Goal: Task Accomplishment & Management: Manage account settings

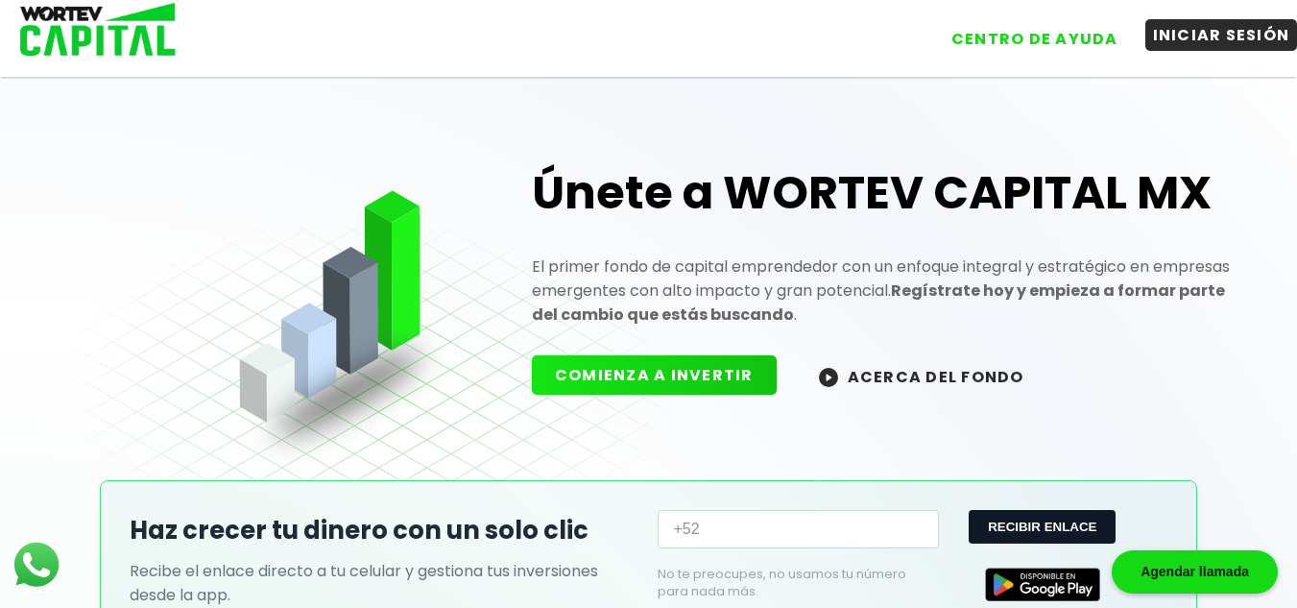
click at [1195, 38] on button "INICIAR SESIÓN" at bounding box center [1221, 35] width 153 height 32
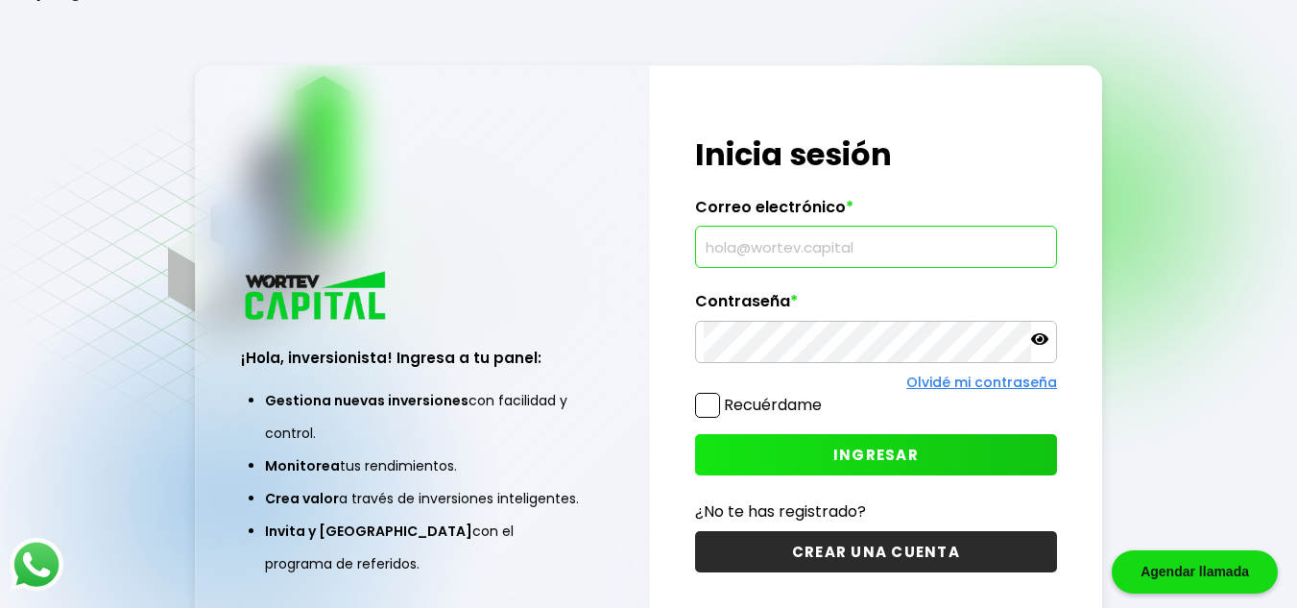
click at [825, 242] on input "text" at bounding box center [876, 247] width 345 height 40
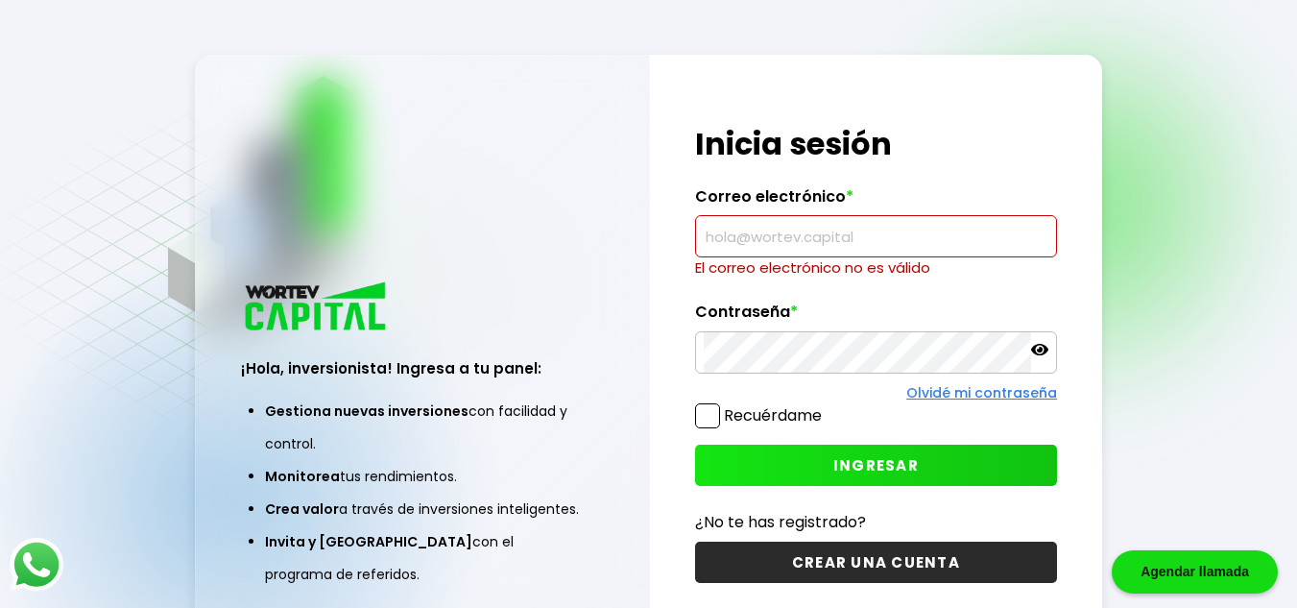
paste input "[EMAIL_ADDRESS][DOMAIN_NAME]"
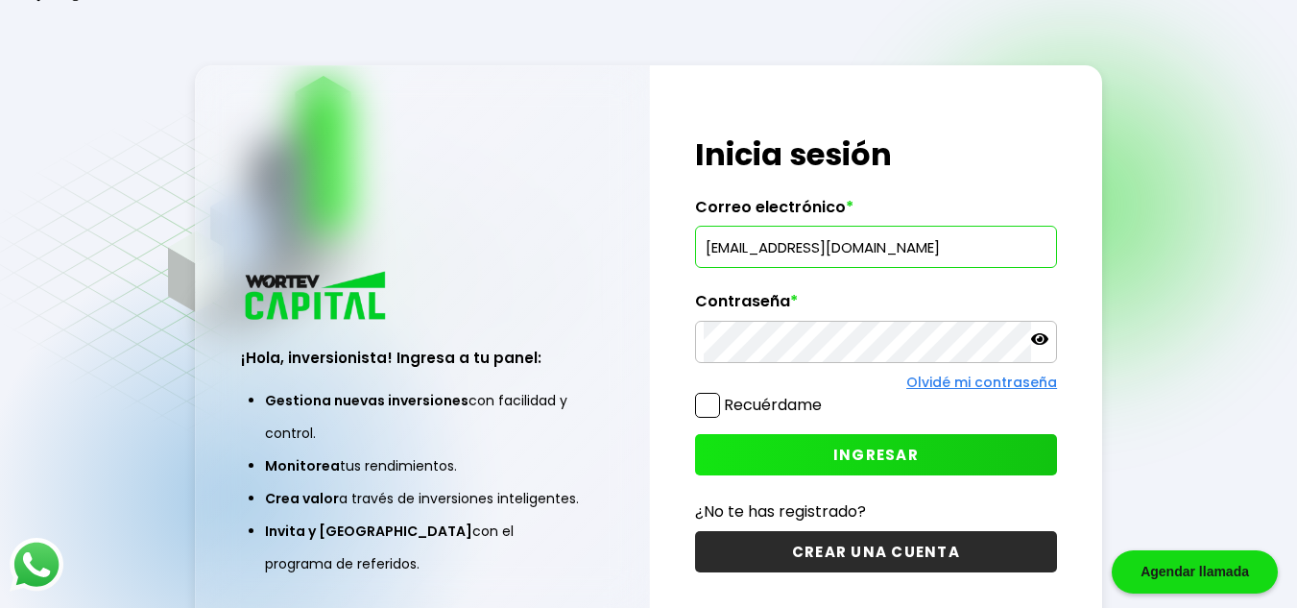
type input "[EMAIL_ADDRESS][DOMAIN_NAME]"
click at [708, 403] on span at bounding box center [707, 405] width 25 height 25
click at [825, 395] on input "Recuérdame" at bounding box center [825, 395] width 0 height 0
click at [839, 443] on button "INGRESAR" at bounding box center [876, 454] width 362 height 41
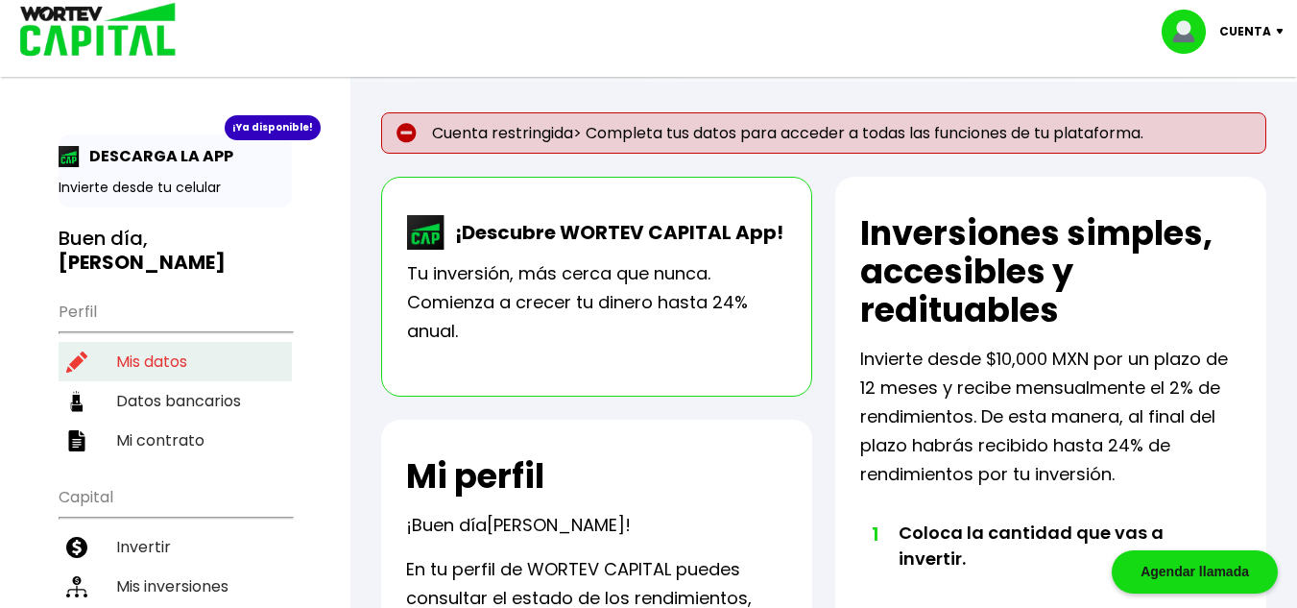
click at [165, 342] on li "Mis datos" at bounding box center [175, 361] width 233 height 39
select select "Hombre"
select select "Licenciatura"
select select "AG"
select select "Banamex"
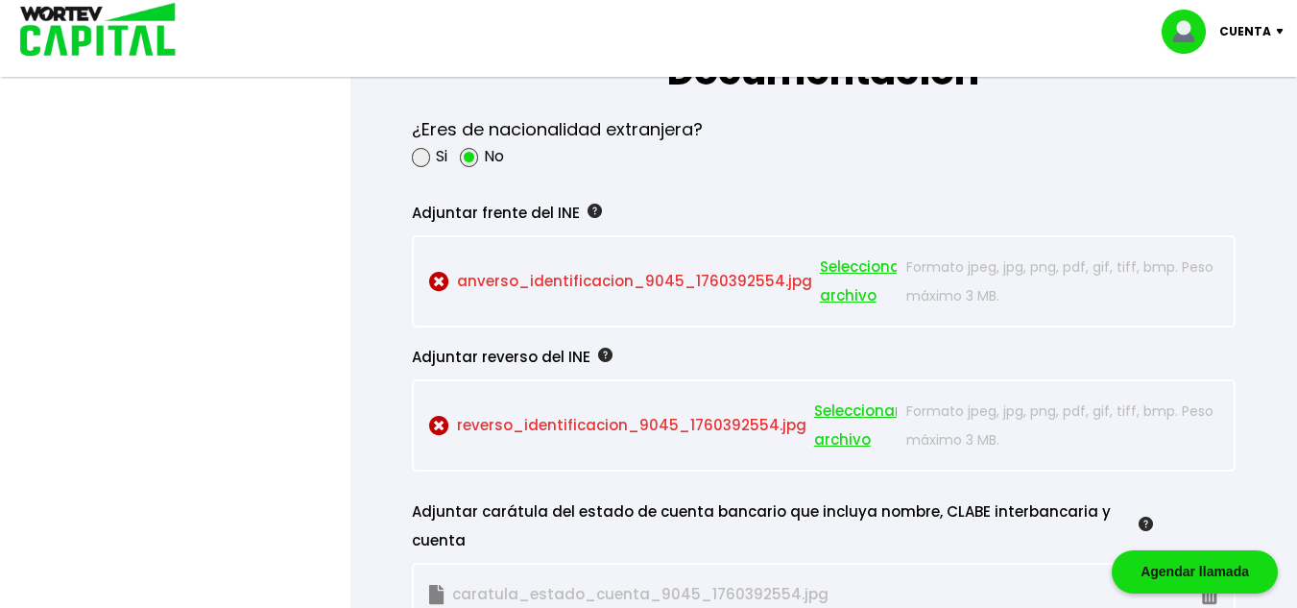
scroll to position [1664, 0]
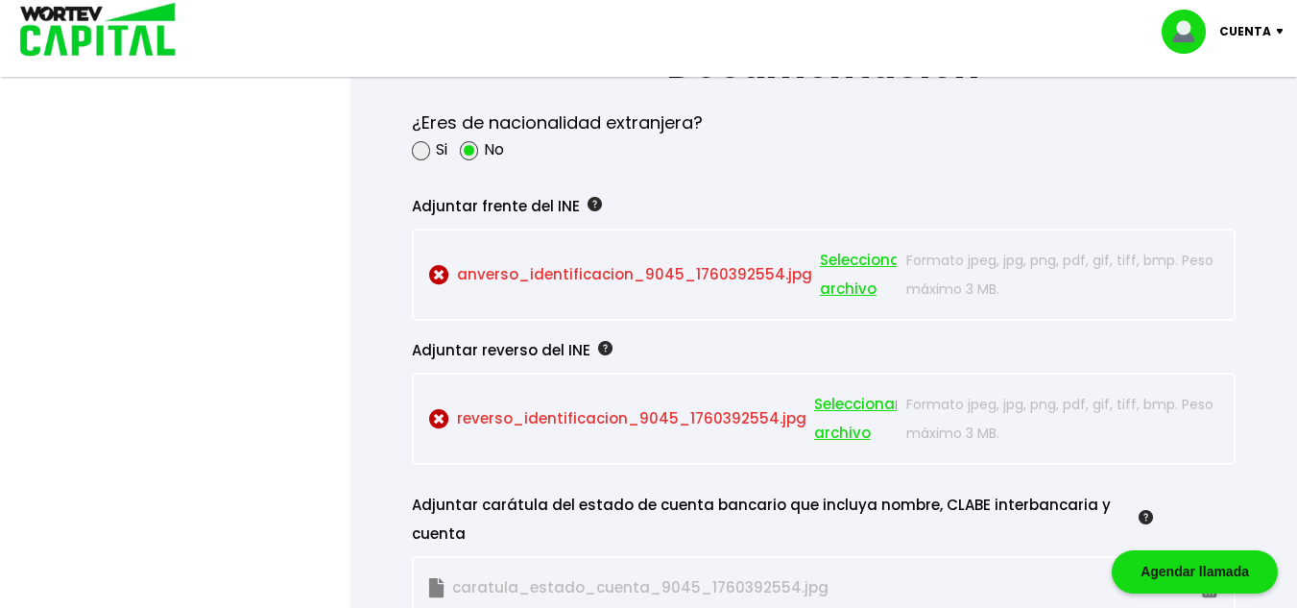
click at [843, 266] on span "Seleccionar archivo" at bounding box center [863, 275] width 86 height 58
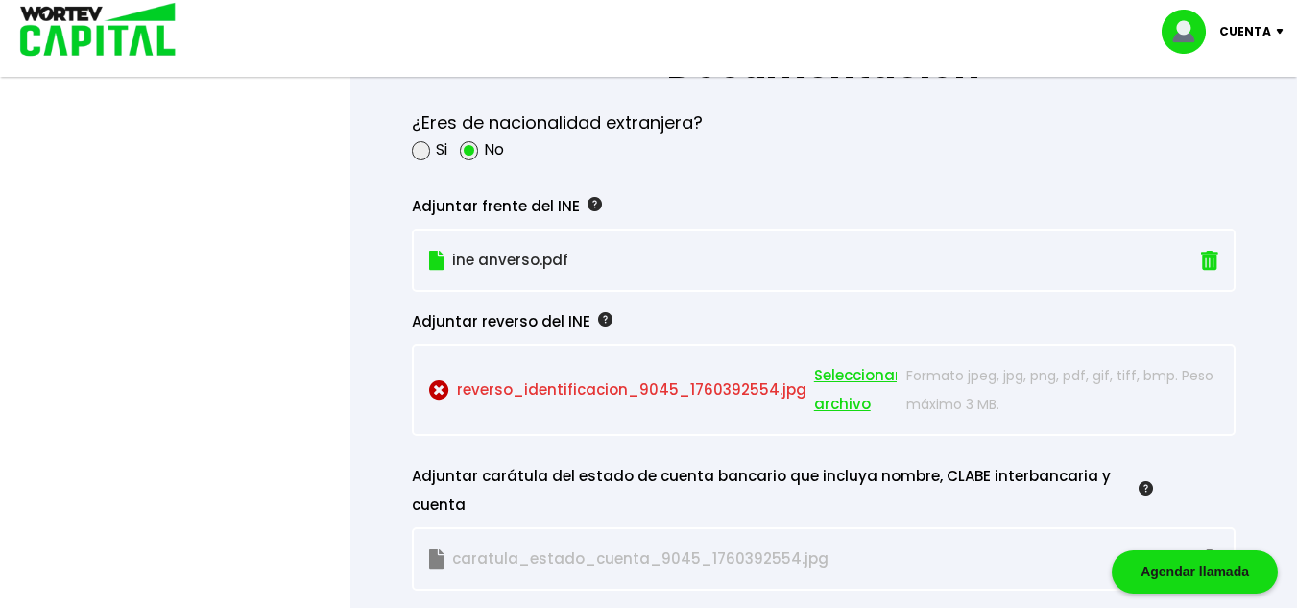
click at [824, 372] on span "Seleccionar archivo" at bounding box center [857, 390] width 86 height 58
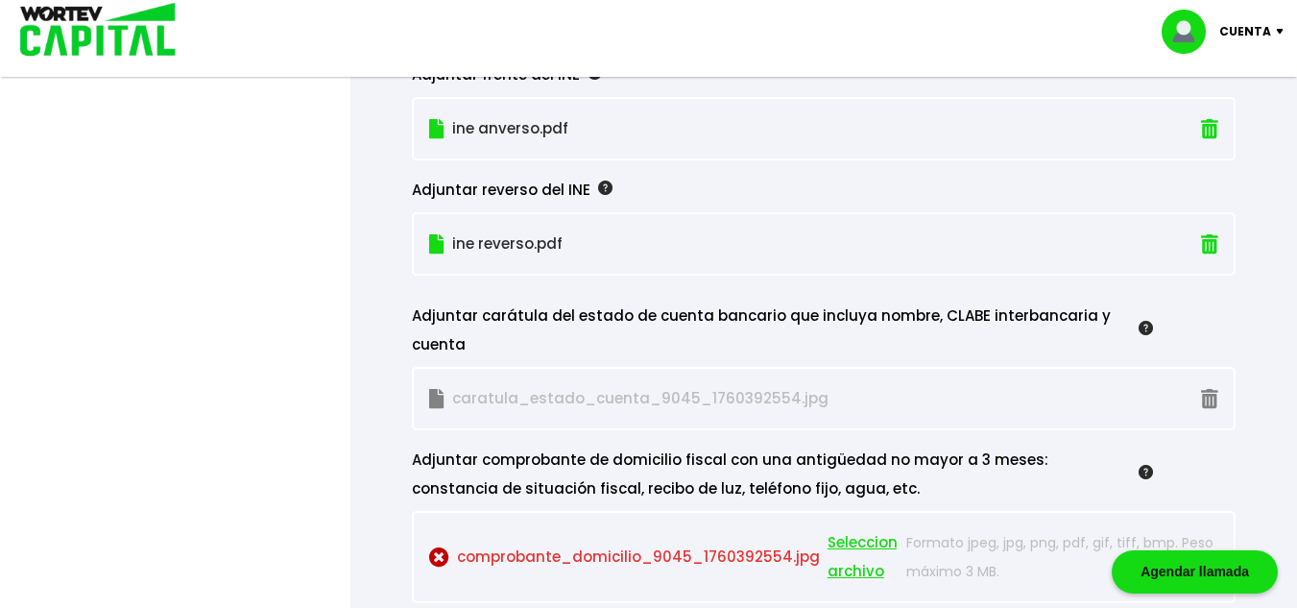
scroll to position [1803, 0]
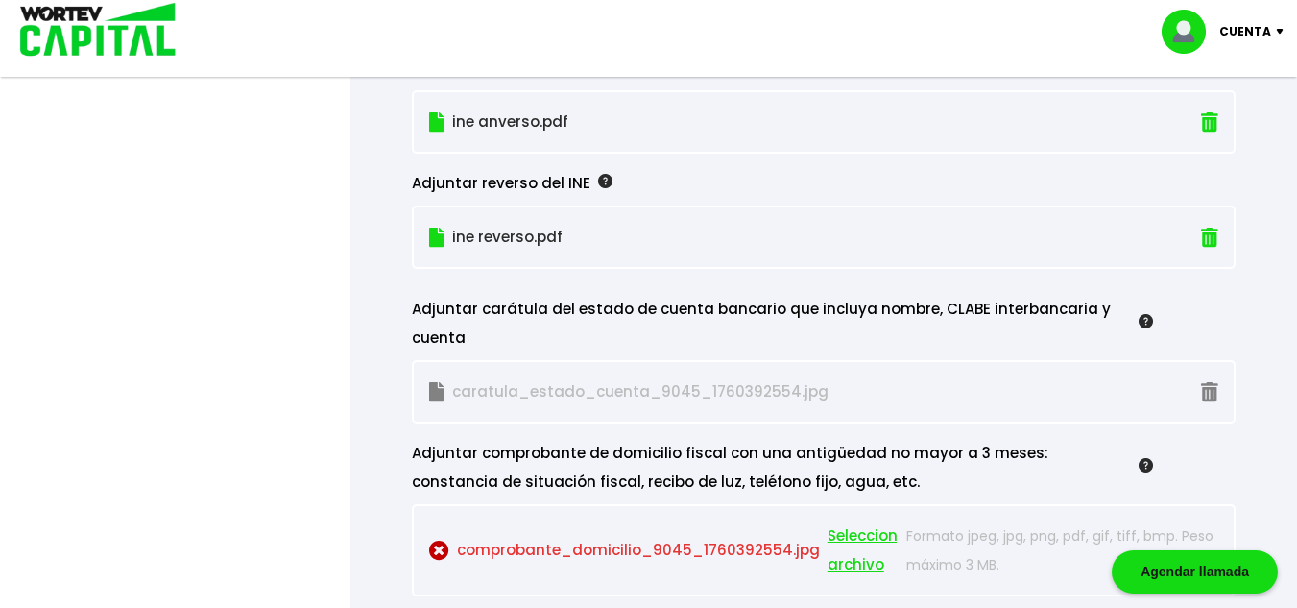
click at [517, 391] on p "caratula_estado_cuenta_9045_1760392554.jpg" at bounding box center [663, 391] width 468 height 29
click at [532, 394] on p "caratula_estado_cuenta_9045_1760392554.jpg" at bounding box center [663, 391] width 468 height 29
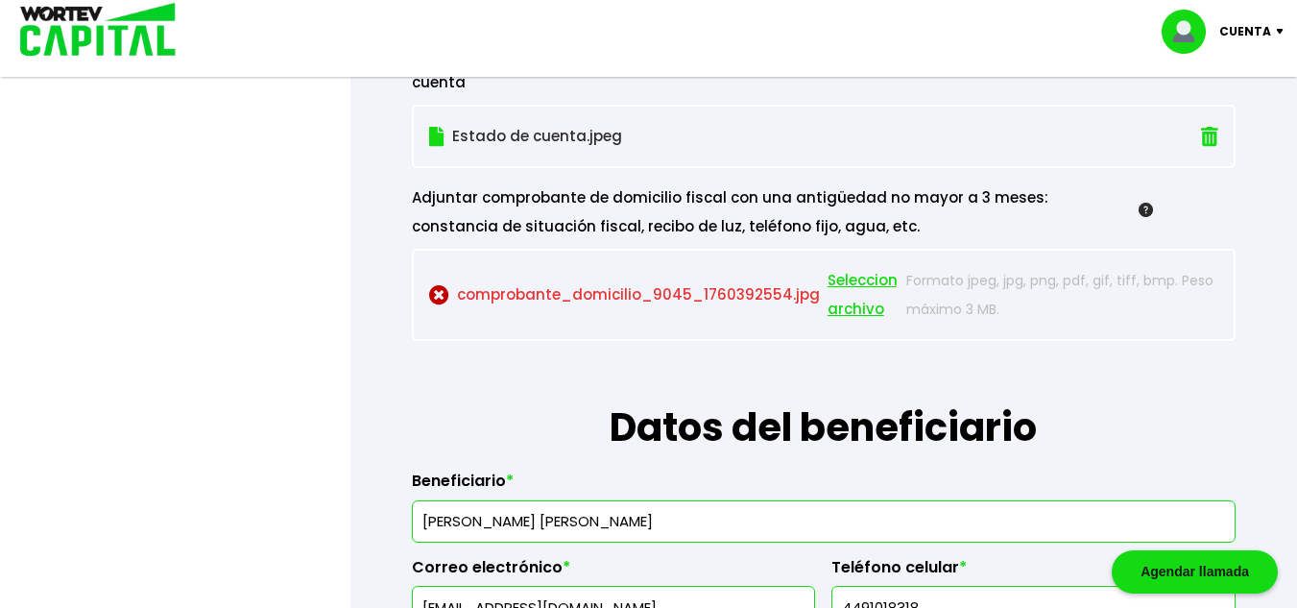
scroll to position [2065, 0]
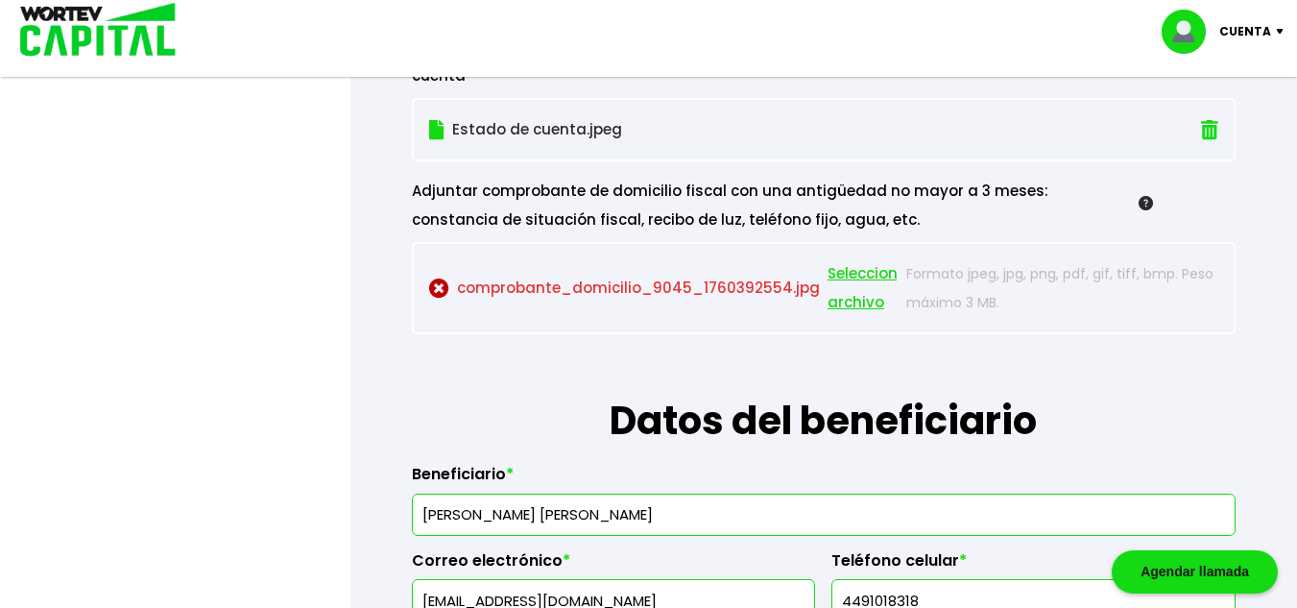
click at [844, 270] on span "Seleccionar archivo" at bounding box center [870, 288] width 86 height 58
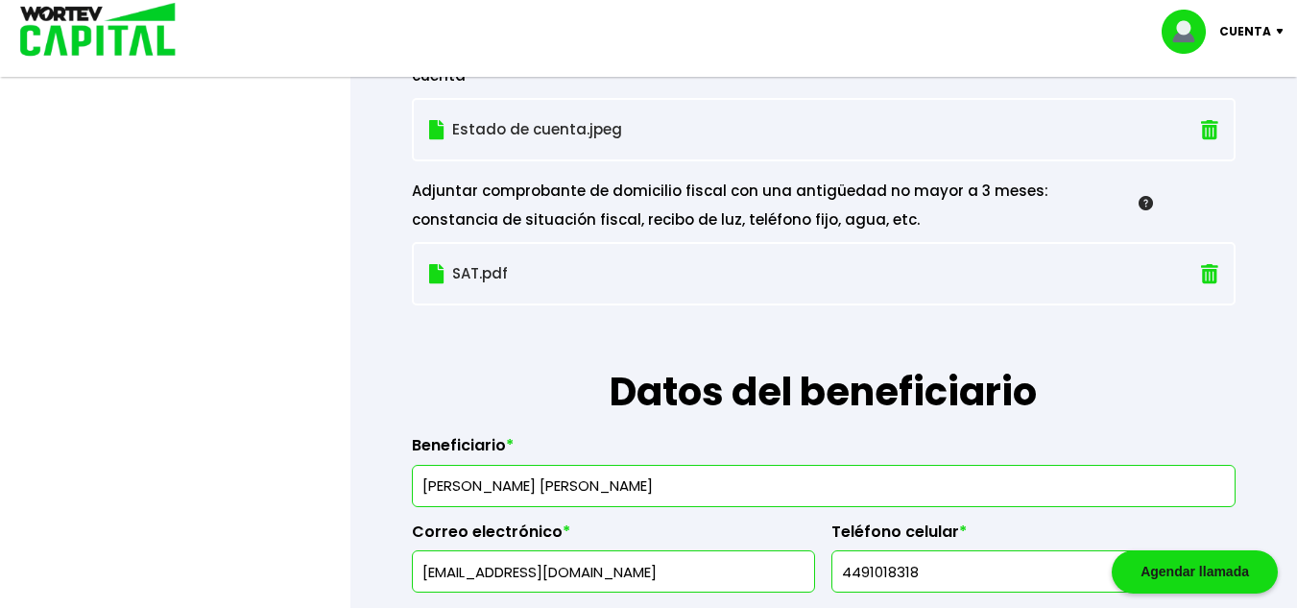
click at [1208, 282] on img at bounding box center [1209, 274] width 17 height 20
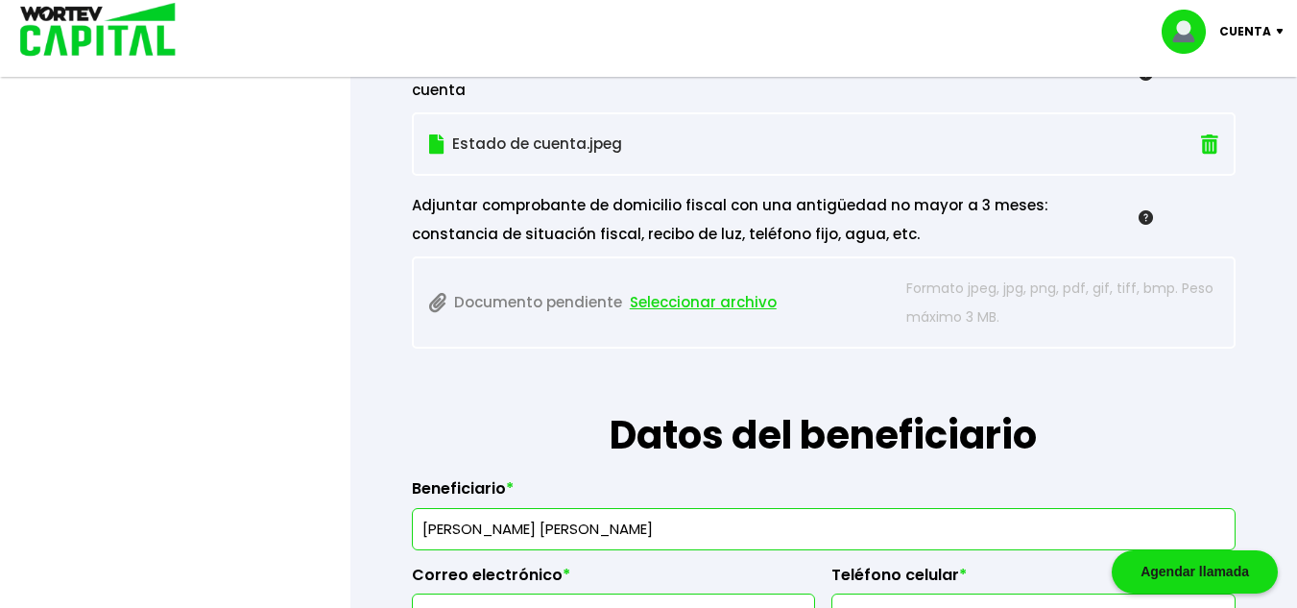
scroll to position [2071, 0]
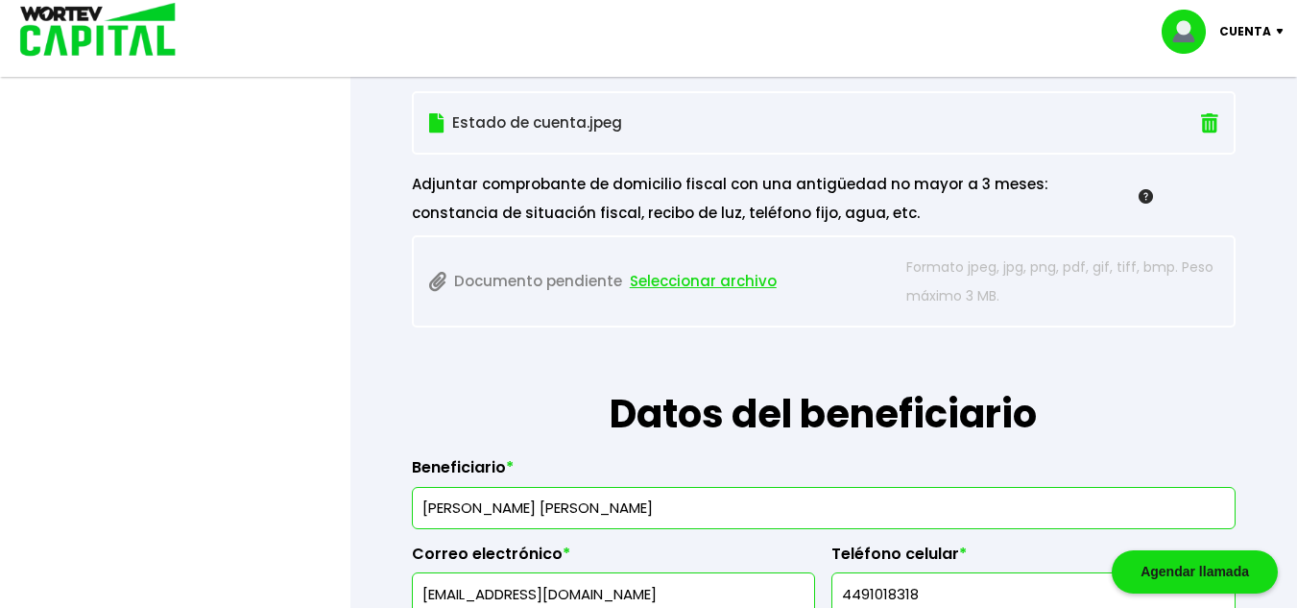
click at [694, 286] on span "Seleccionar archivo" at bounding box center [703, 281] width 147 height 29
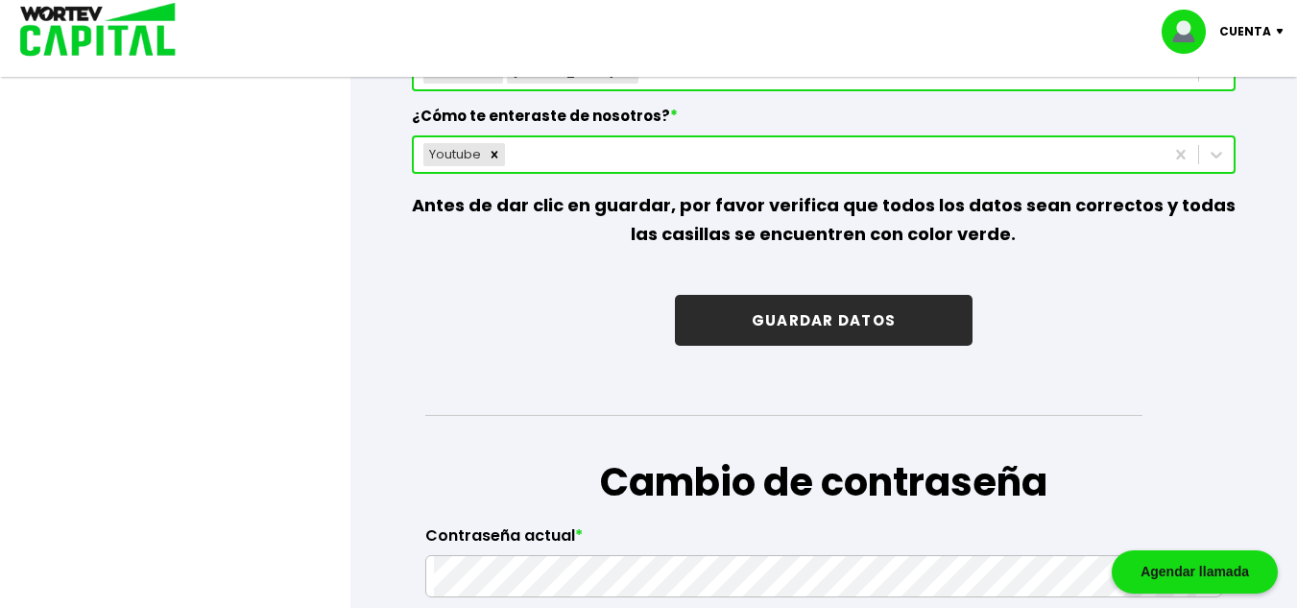
scroll to position [2928, 0]
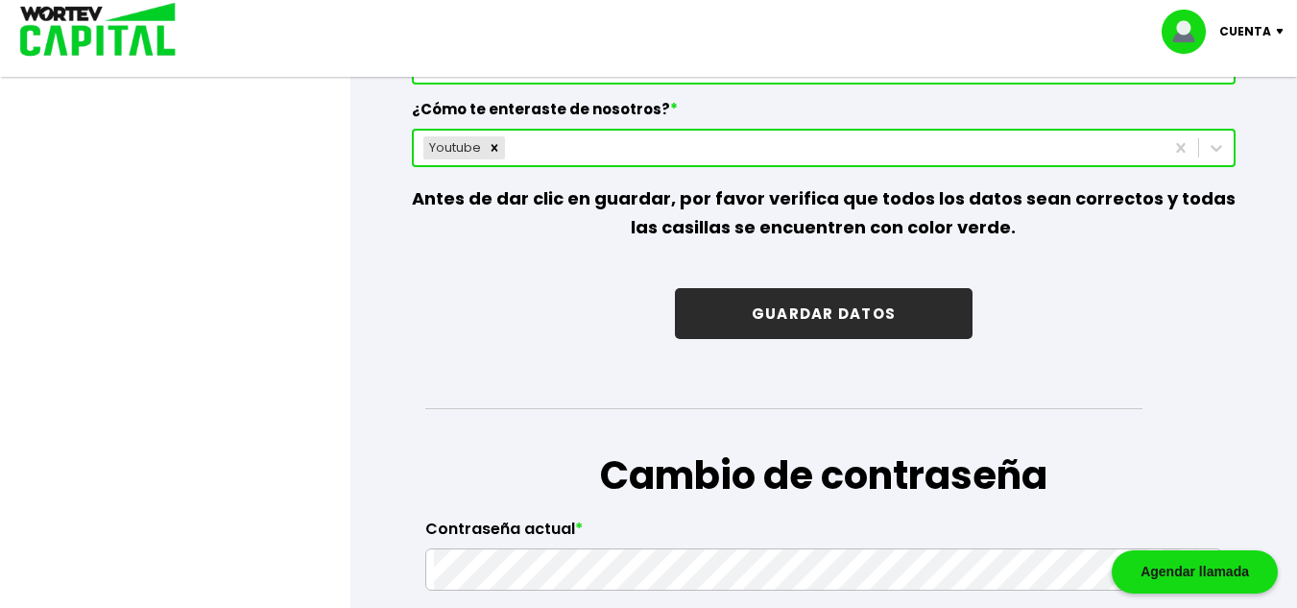
click at [832, 312] on button "GUARDAR DATOS" at bounding box center [824, 313] width 298 height 51
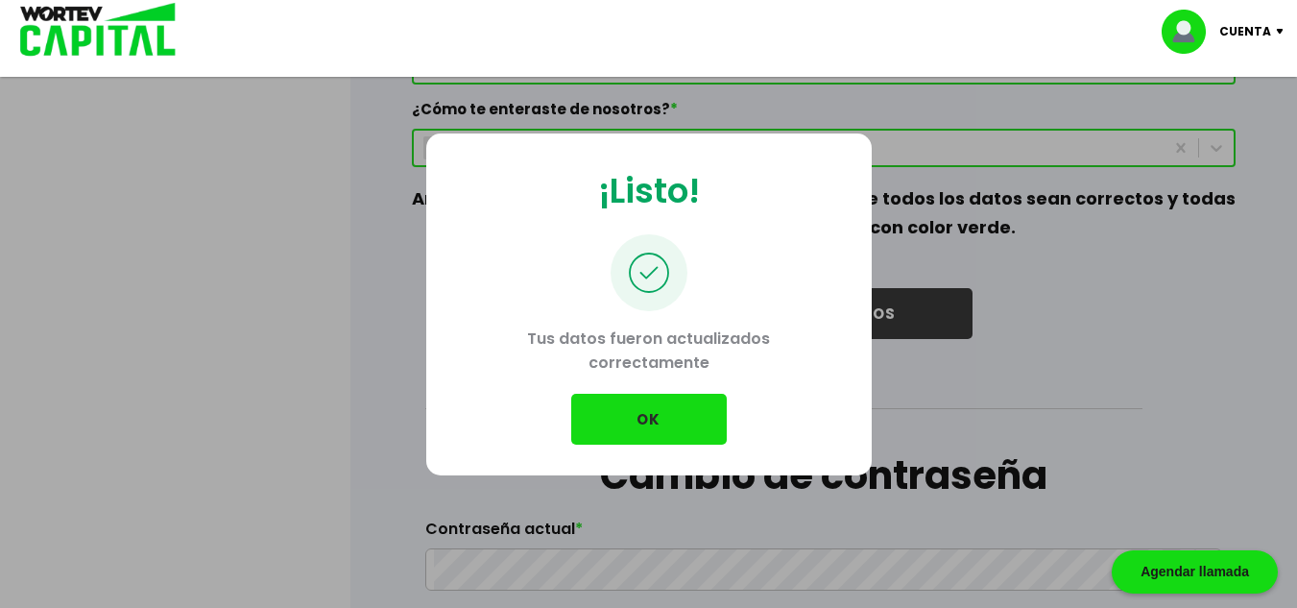
click at [669, 433] on button "OK" at bounding box center [649, 419] width 156 height 51
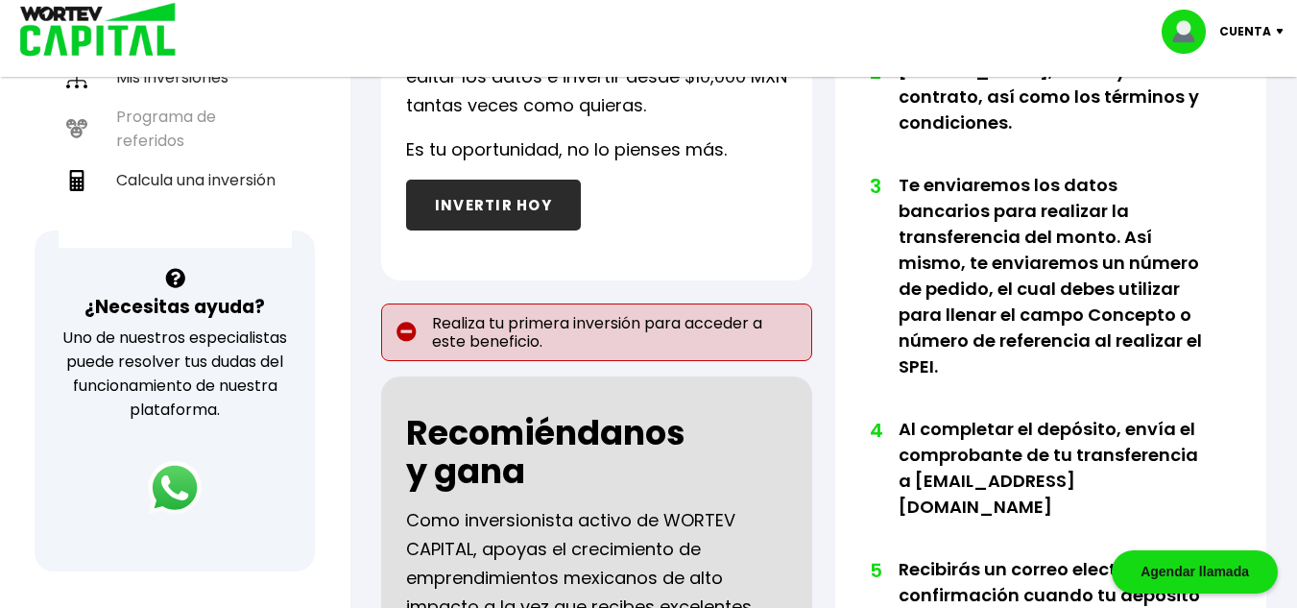
scroll to position [372, 0]
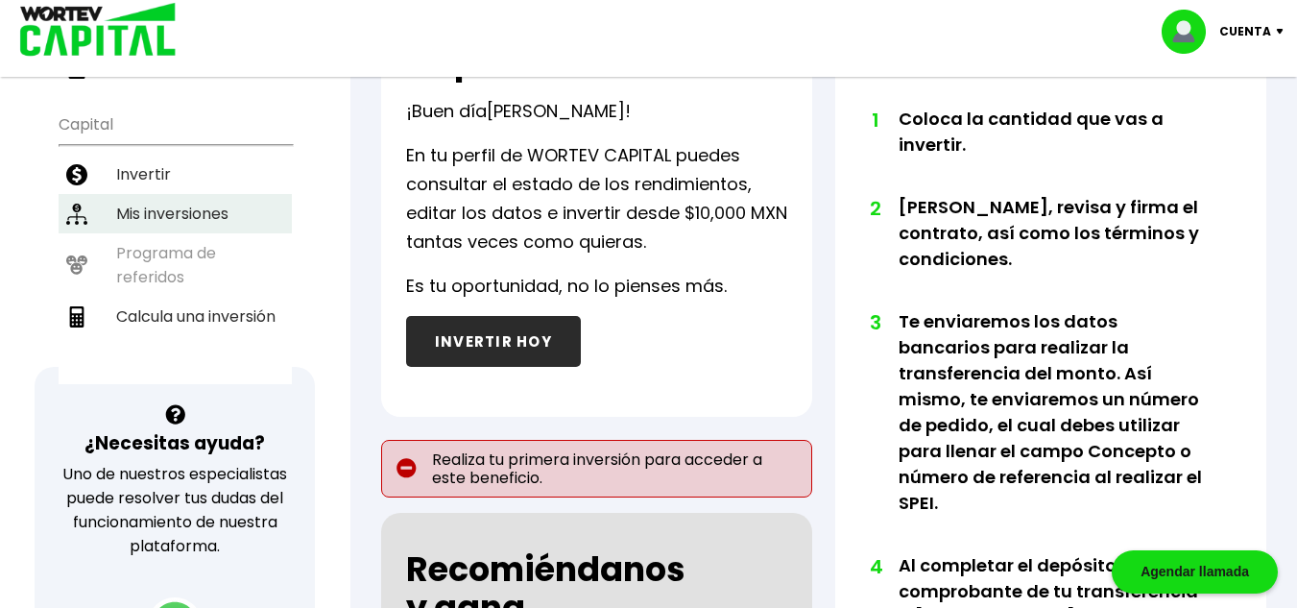
click at [156, 194] on li "Mis inversiones" at bounding box center [175, 213] width 233 height 39
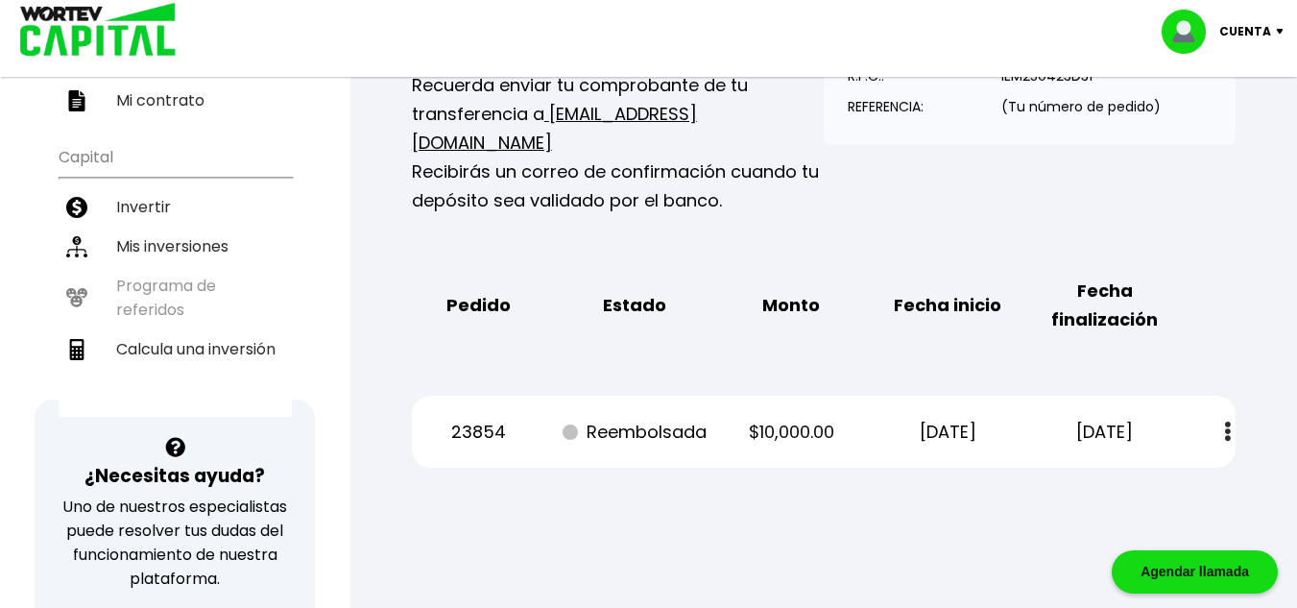
scroll to position [403, 0]
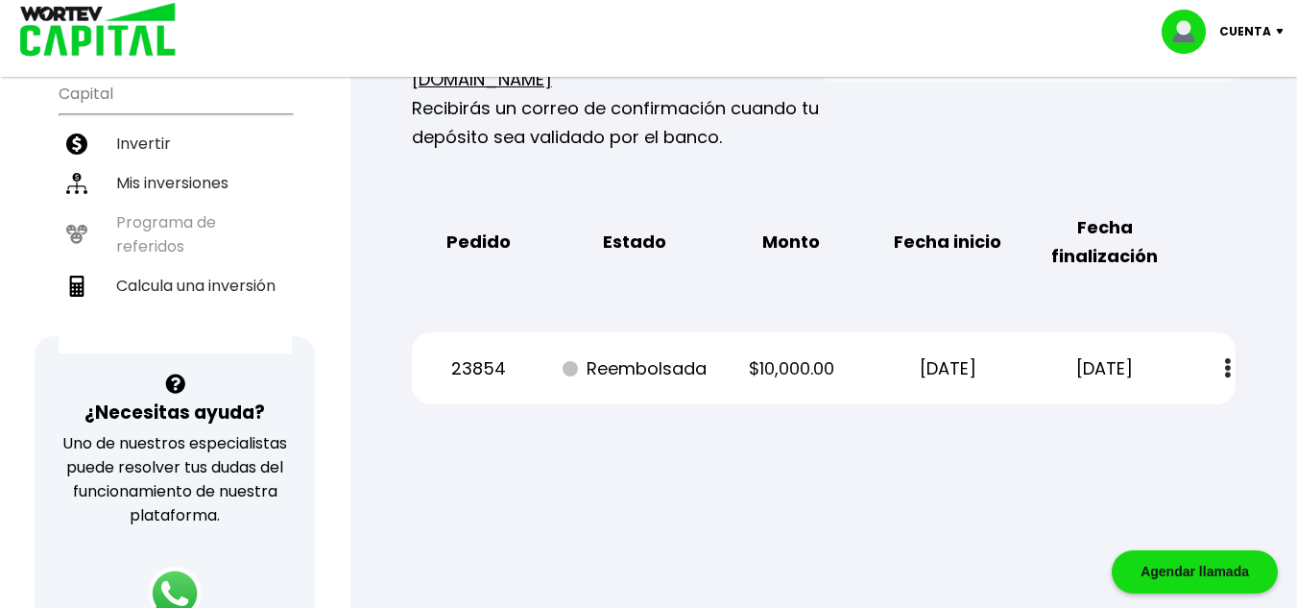
click at [1226, 358] on img at bounding box center [1228, 368] width 6 height 20
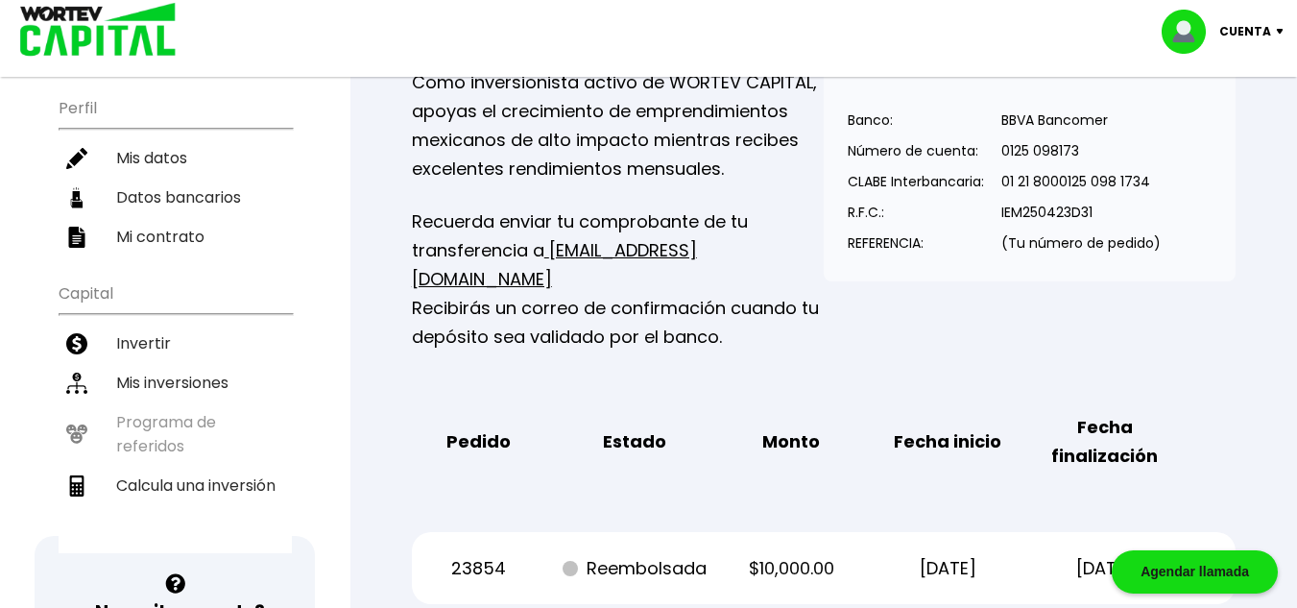
scroll to position [57, 0]
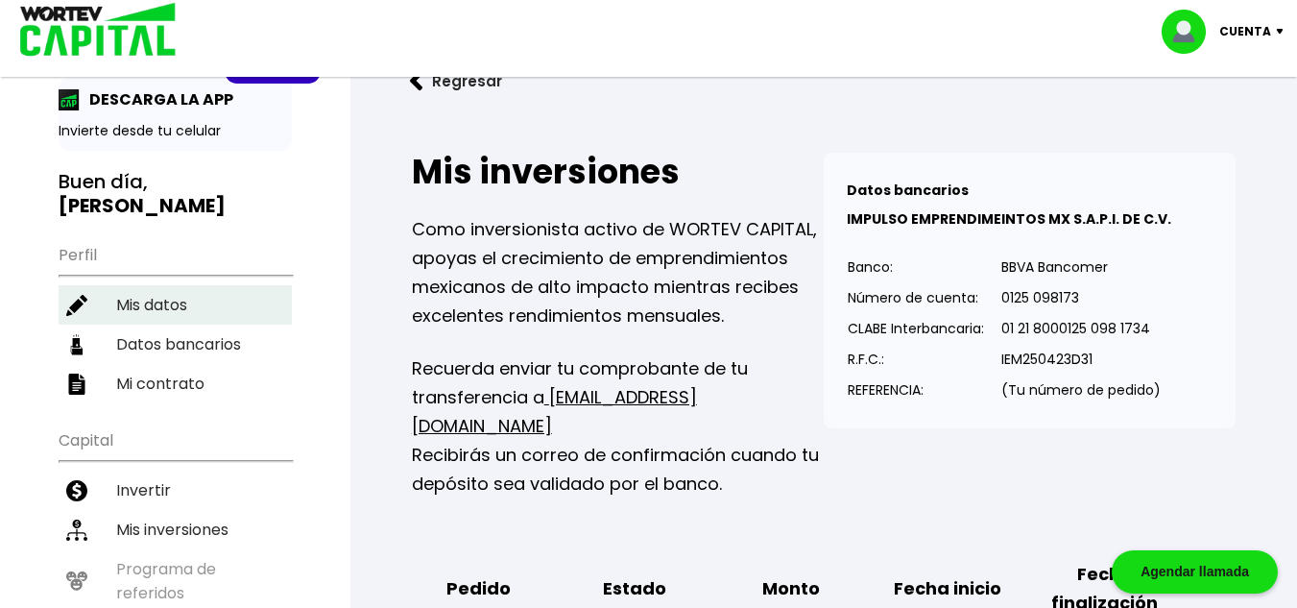
click at [144, 285] on li "Mis datos" at bounding box center [175, 304] width 233 height 39
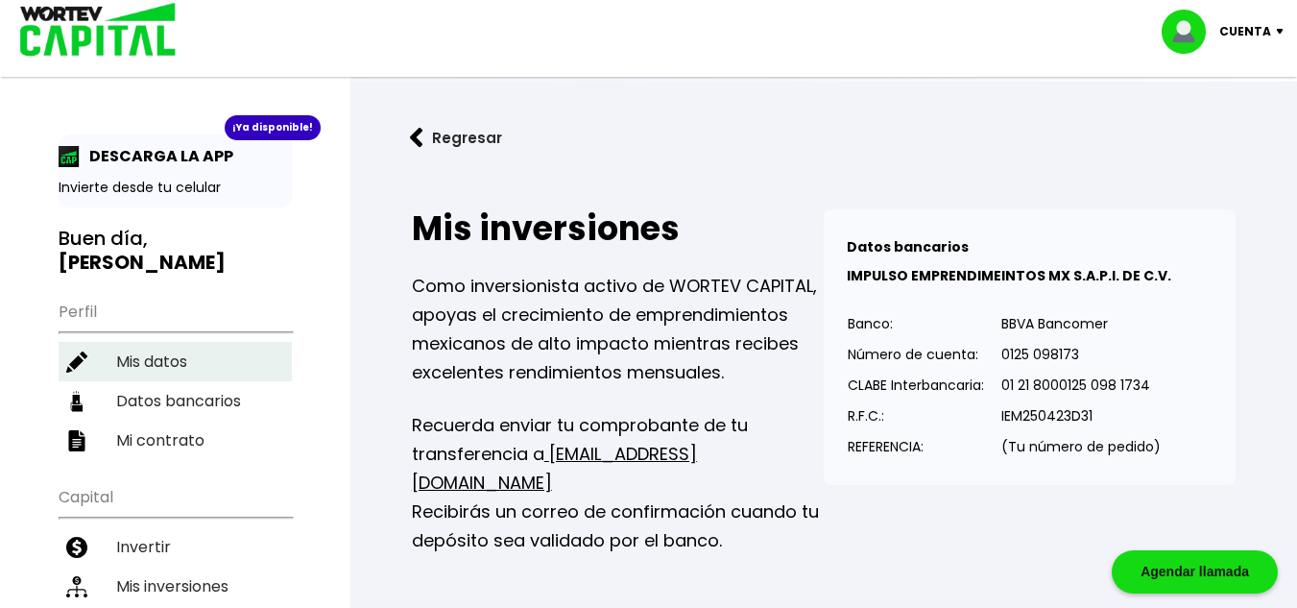
select select "Hombre"
select select "Licenciatura"
select select "AG"
select select "Banamex"
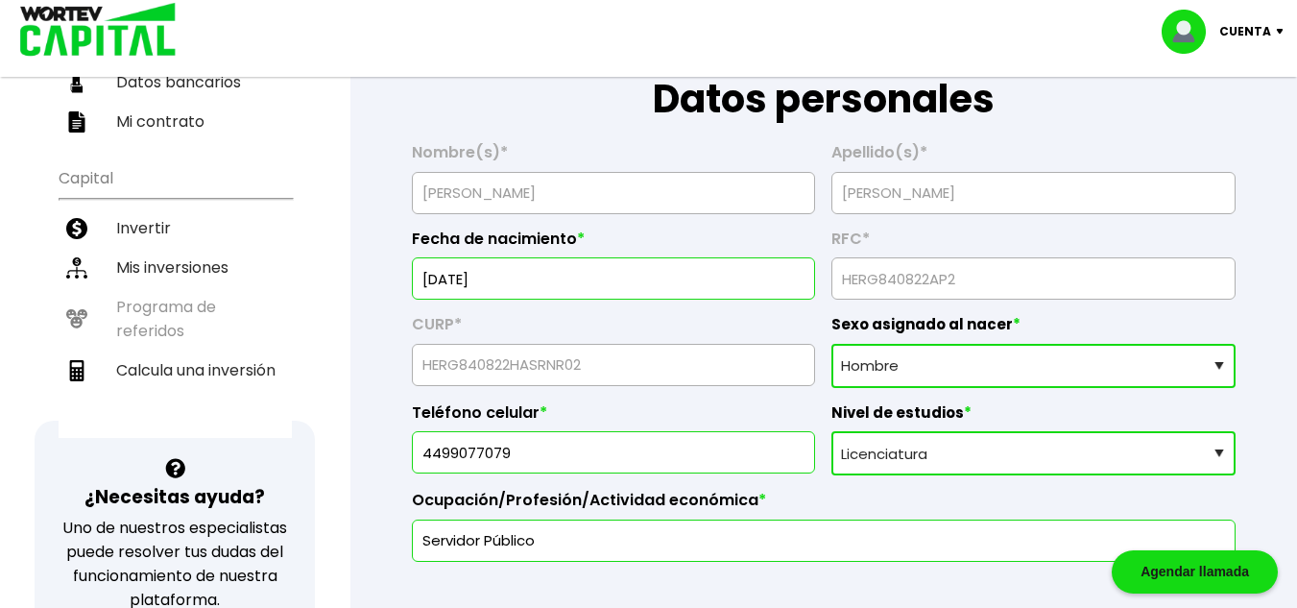
scroll to position [224, 0]
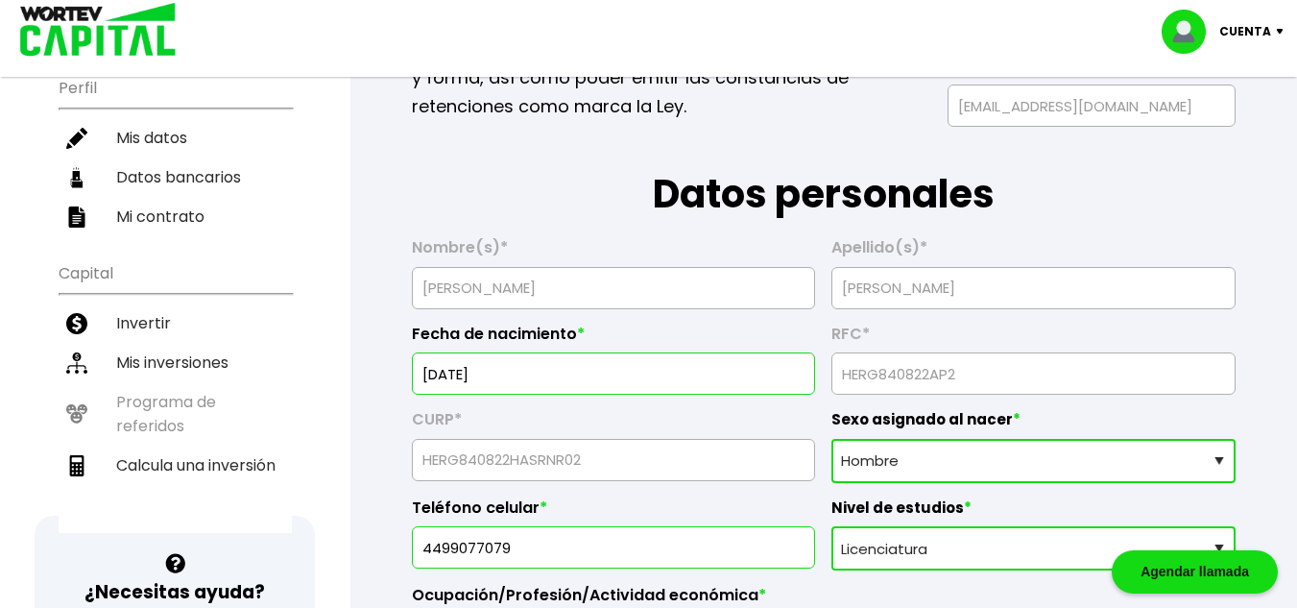
click at [143, 395] on ul "Capital Invertir Mis inversiones Programa de referidos Calcula una inversión" at bounding box center [175, 391] width 233 height 281
click at [171, 343] on li "Mis inversiones" at bounding box center [175, 362] width 233 height 39
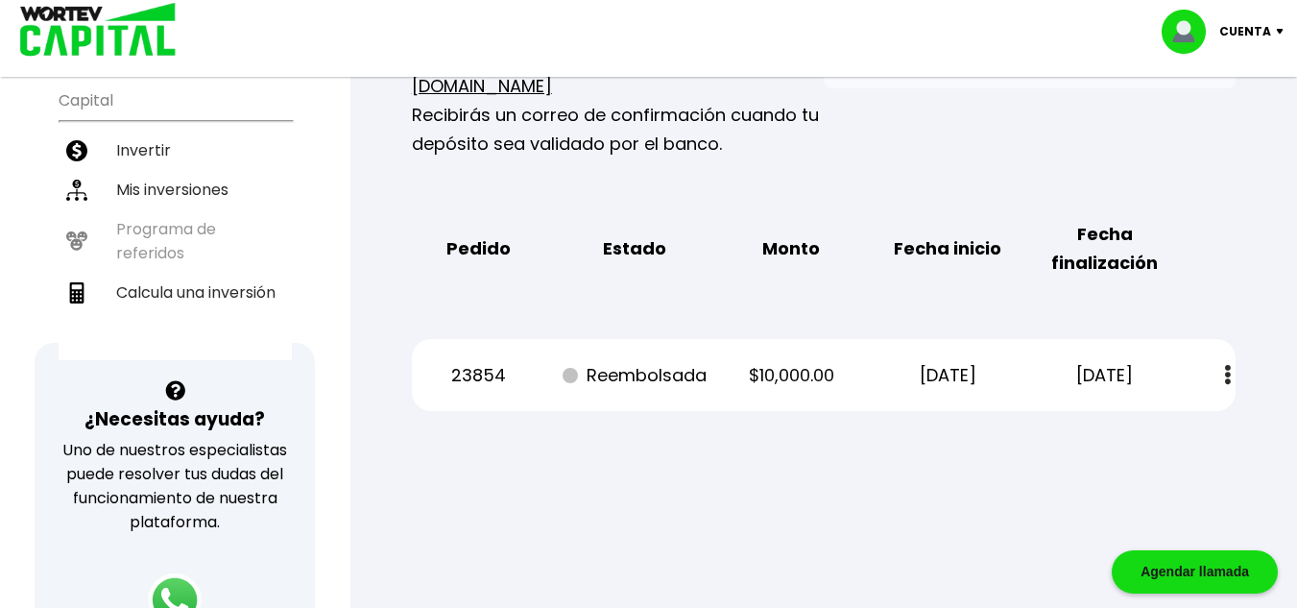
scroll to position [448, 0]
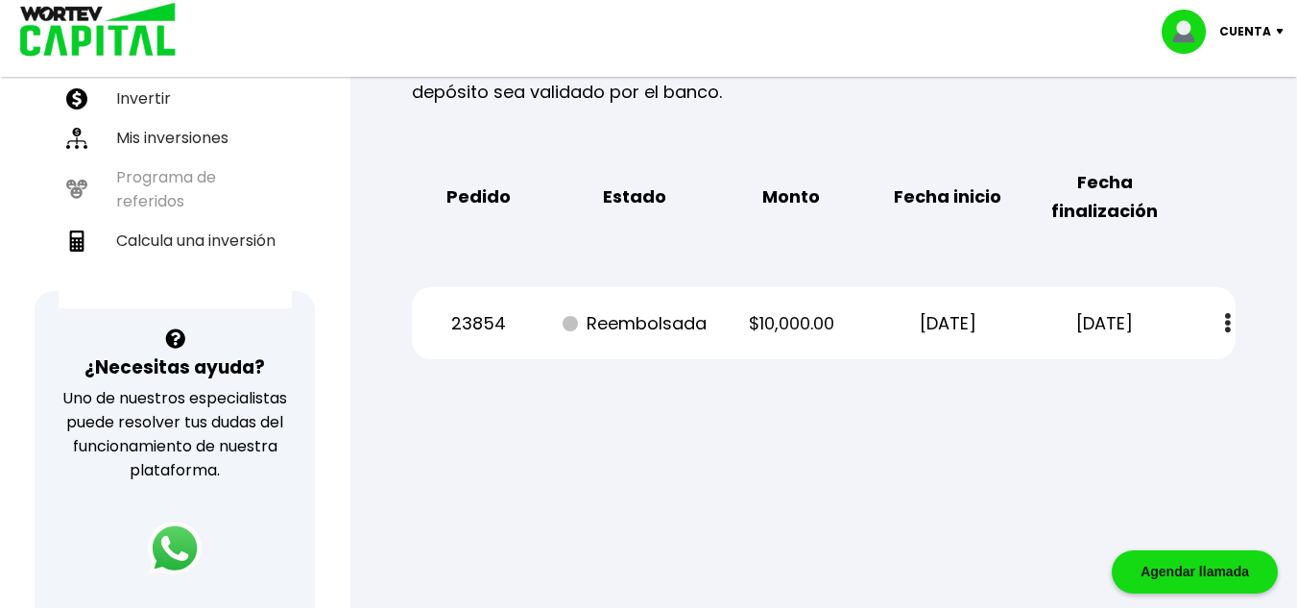
click at [1234, 304] on button at bounding box center [1227, 322] width 27 height 41
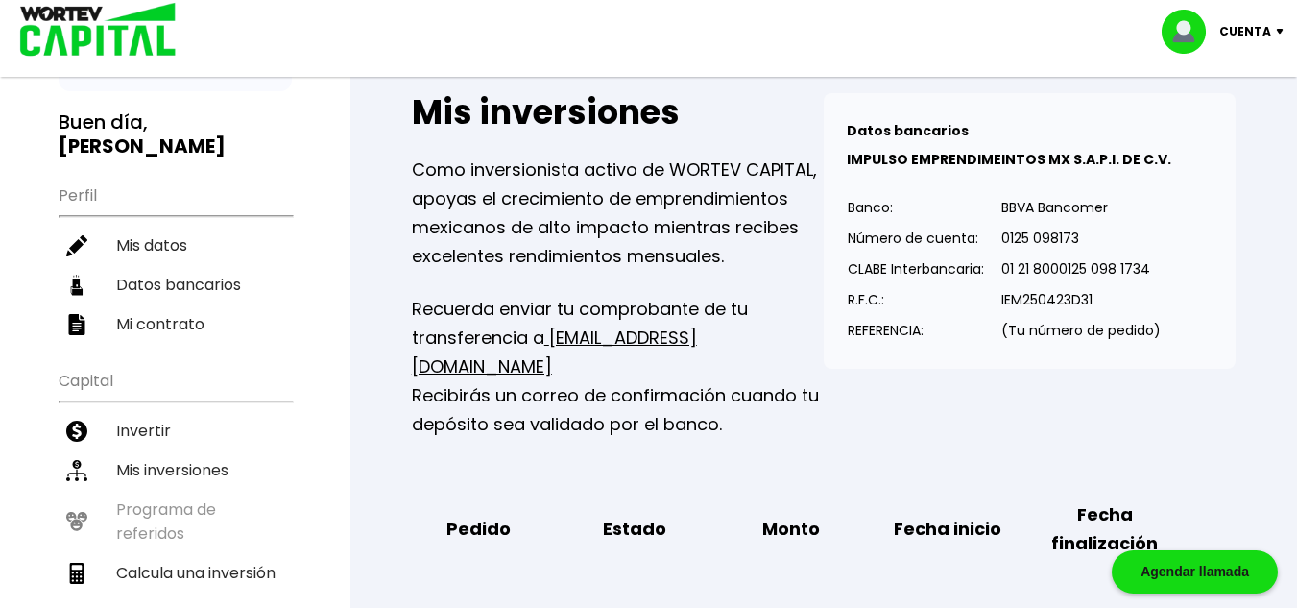
scroll to position [0, 0]
